Goal: Task Accomplishment & Management: Manage account settings

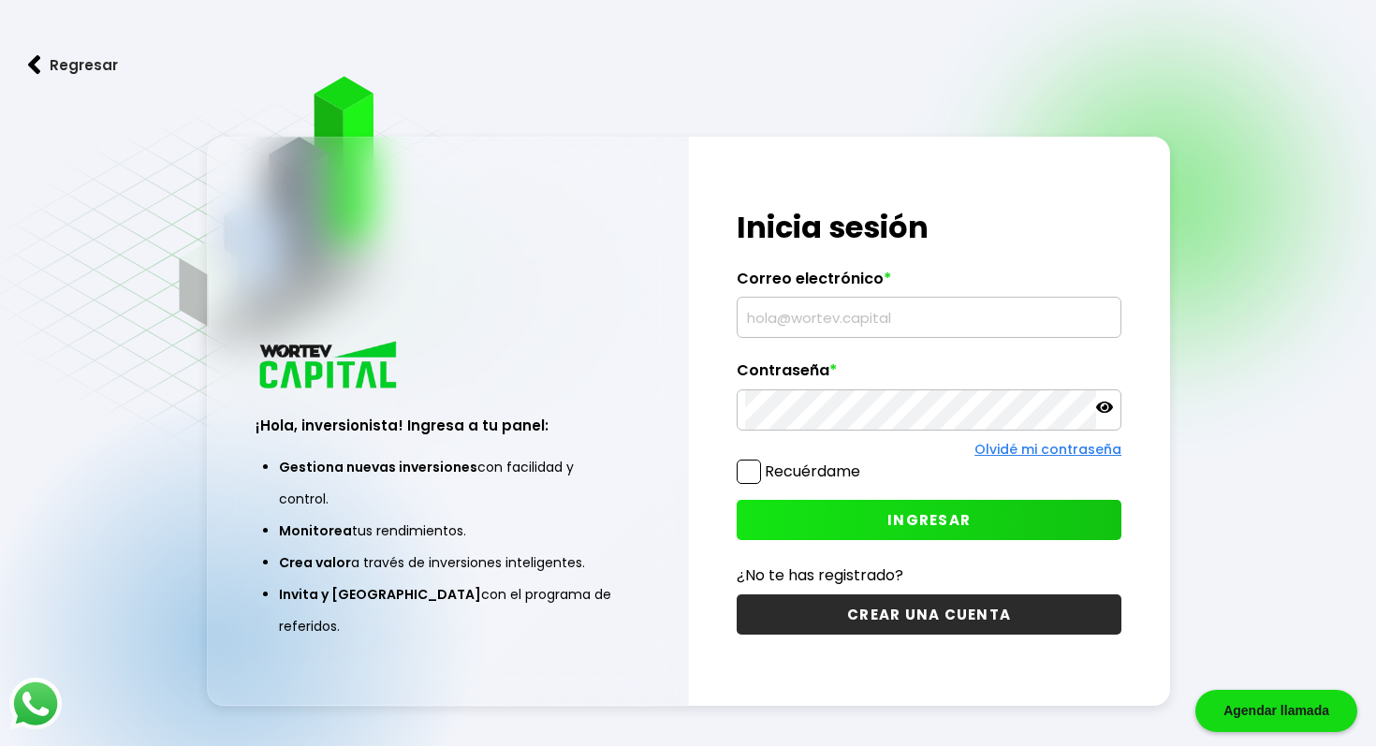
type input "[EMAIL_ADDRESS][PERSON_NAME][DOMAIN_NAME]"
click at [740, 472] on span at bounding box center [749, 472] width 24 height 24
click at [864, 462] on input "Recuérdame" at bounding box center [864, 462] width 0 height 0
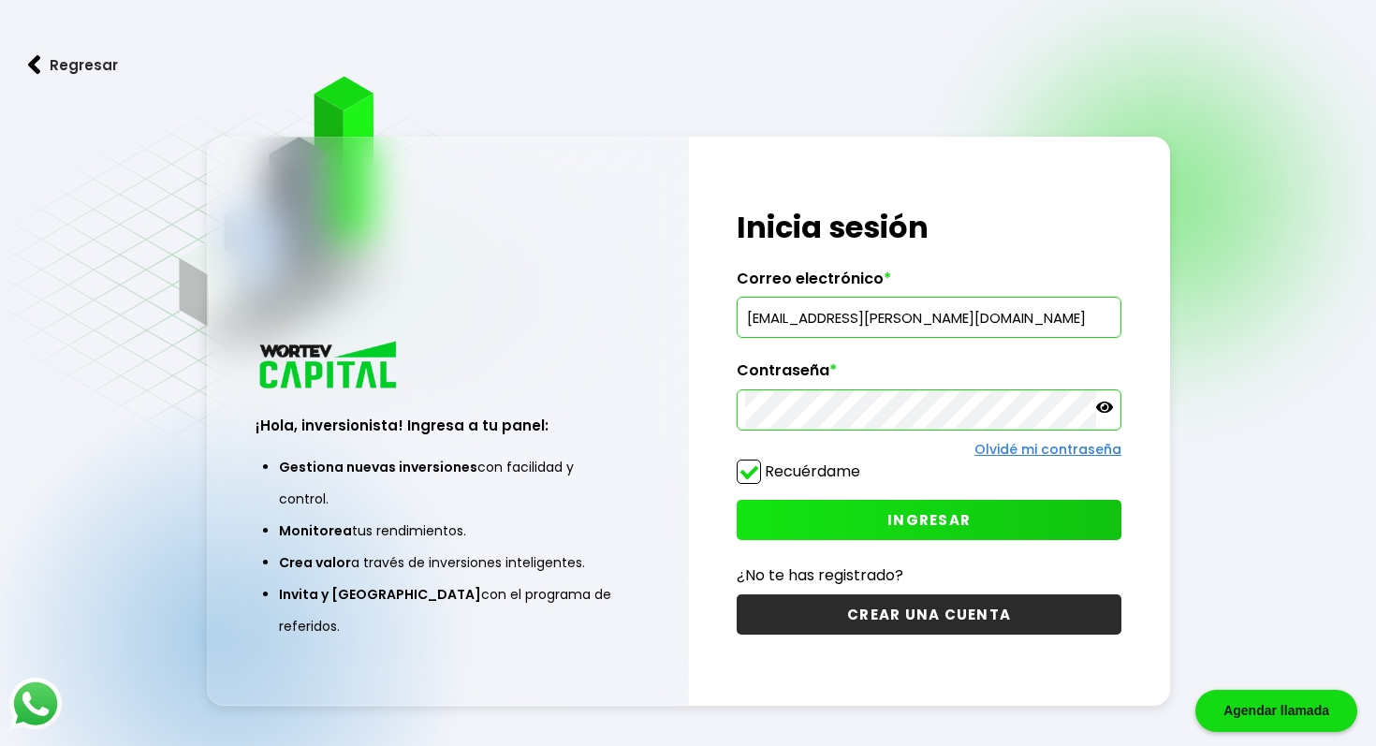
click at [864, 520] on button "INGRESAR" at bounding box center [929, 520] width 385 height 40
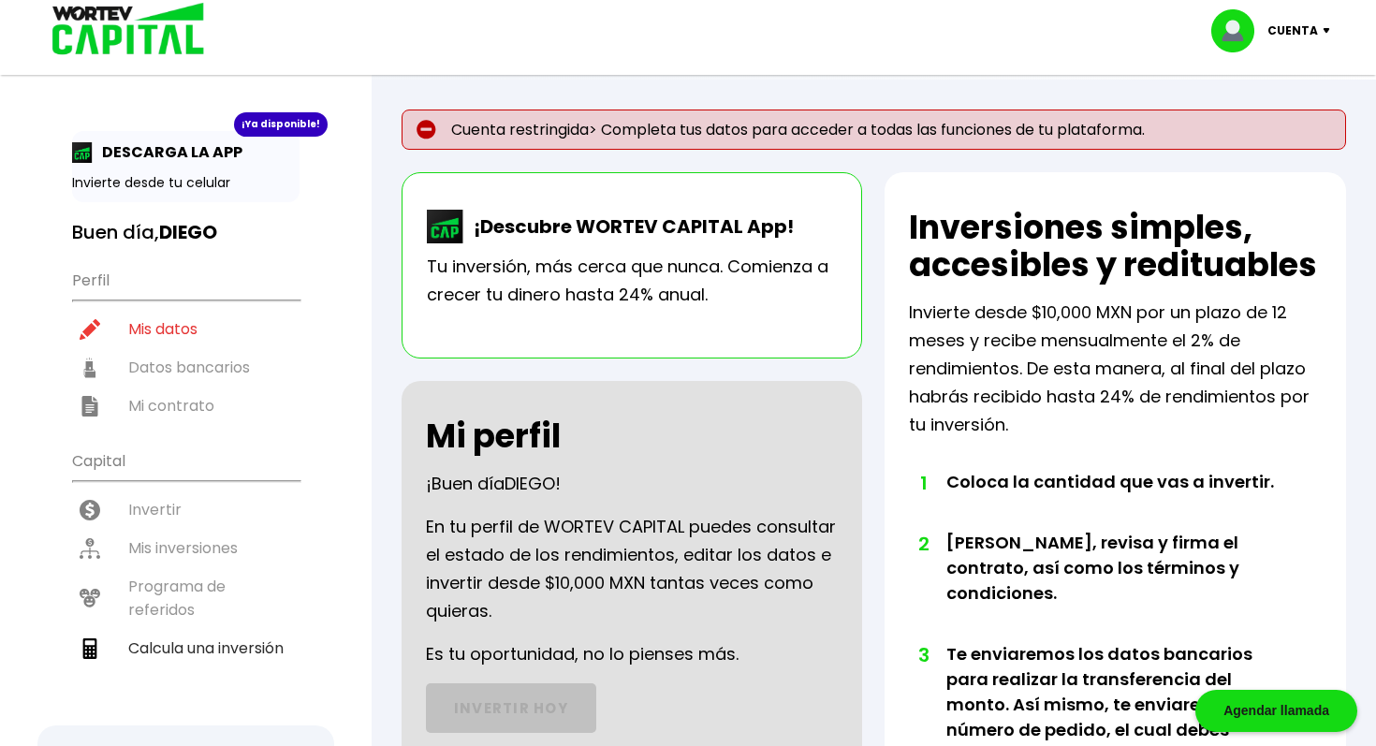
click at [1317, 39] on p "Cuenta" at bounding box center [1292, 31] width 51 height 28
click at [1296, 86] on link "Editar perfil" at bounding box center [1273, 87] width 73 height 20
select select "Hombre"
select select "Bachillerato"
select select "MX"
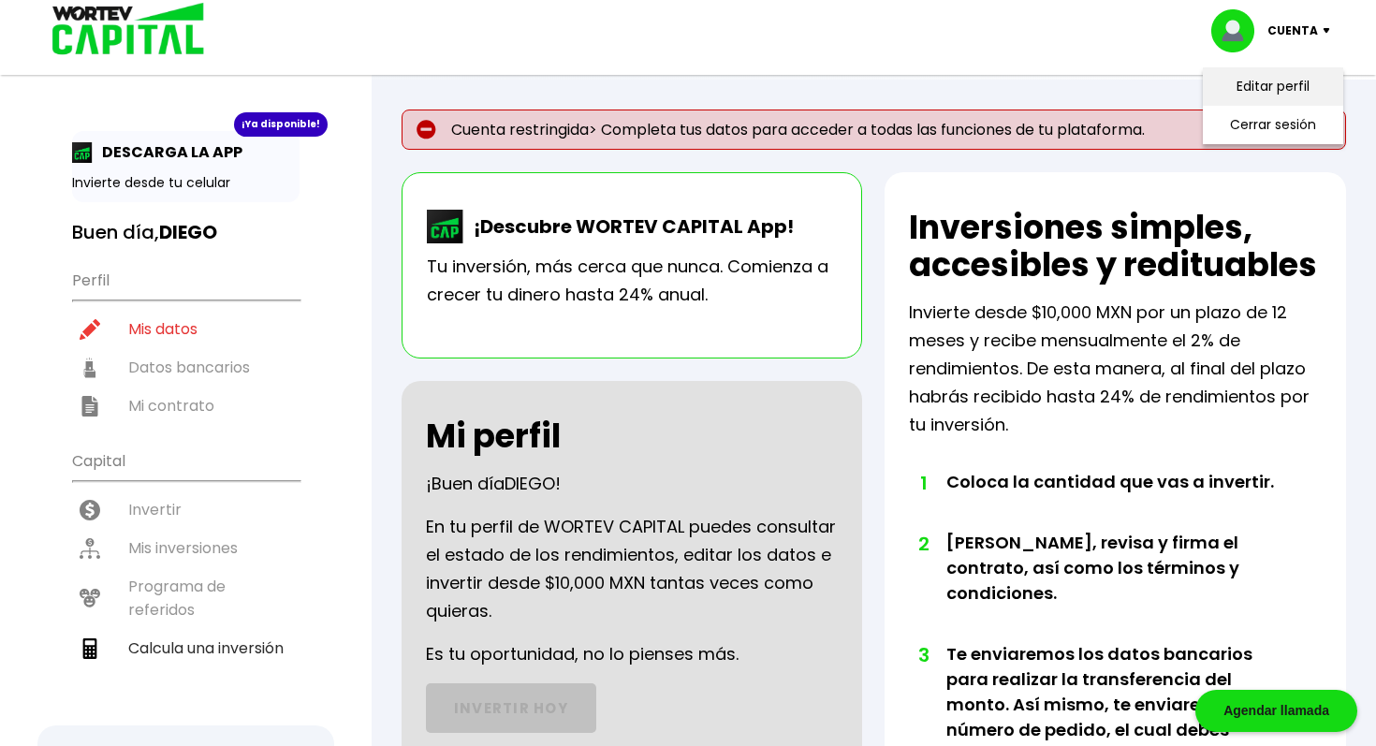
select select "Klar Alternativos"
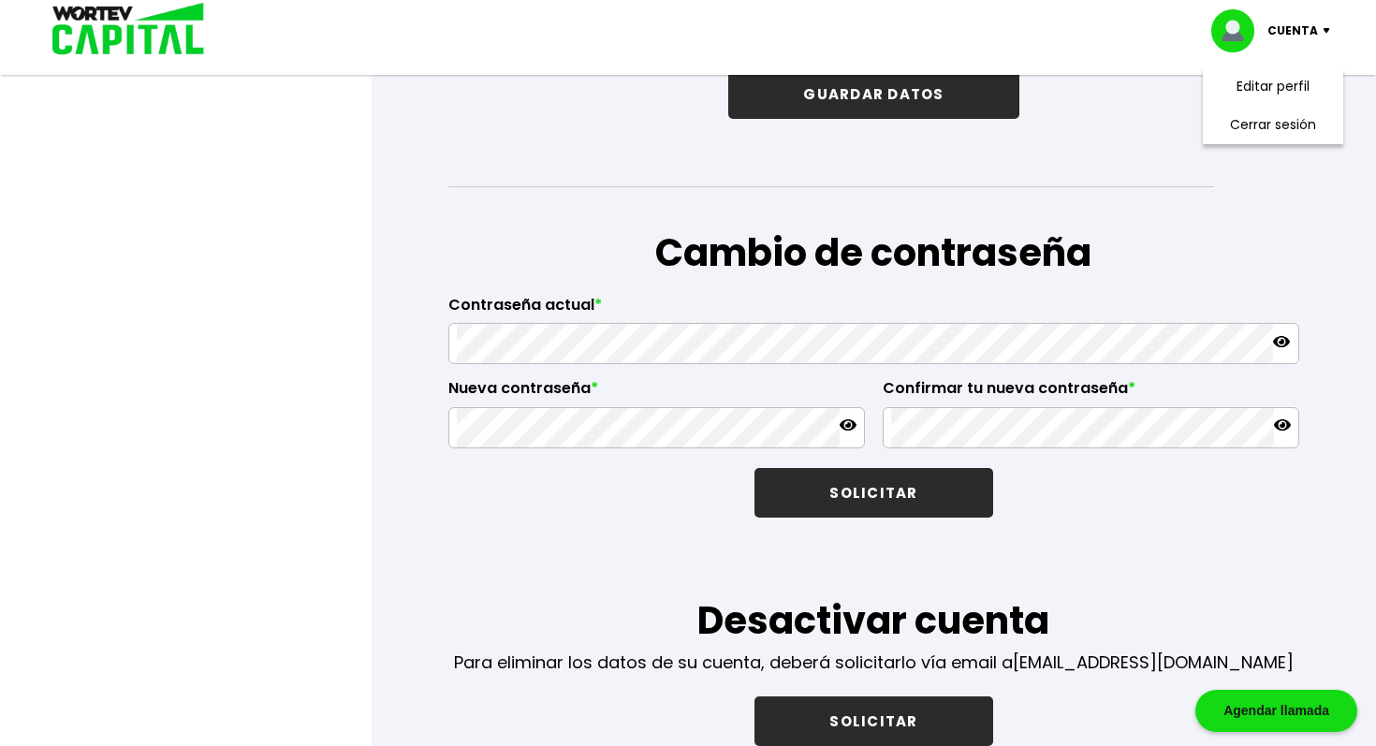
scroll to position [3145, 0]
